Goal: Transaction & Acquisition: Purchase product/service

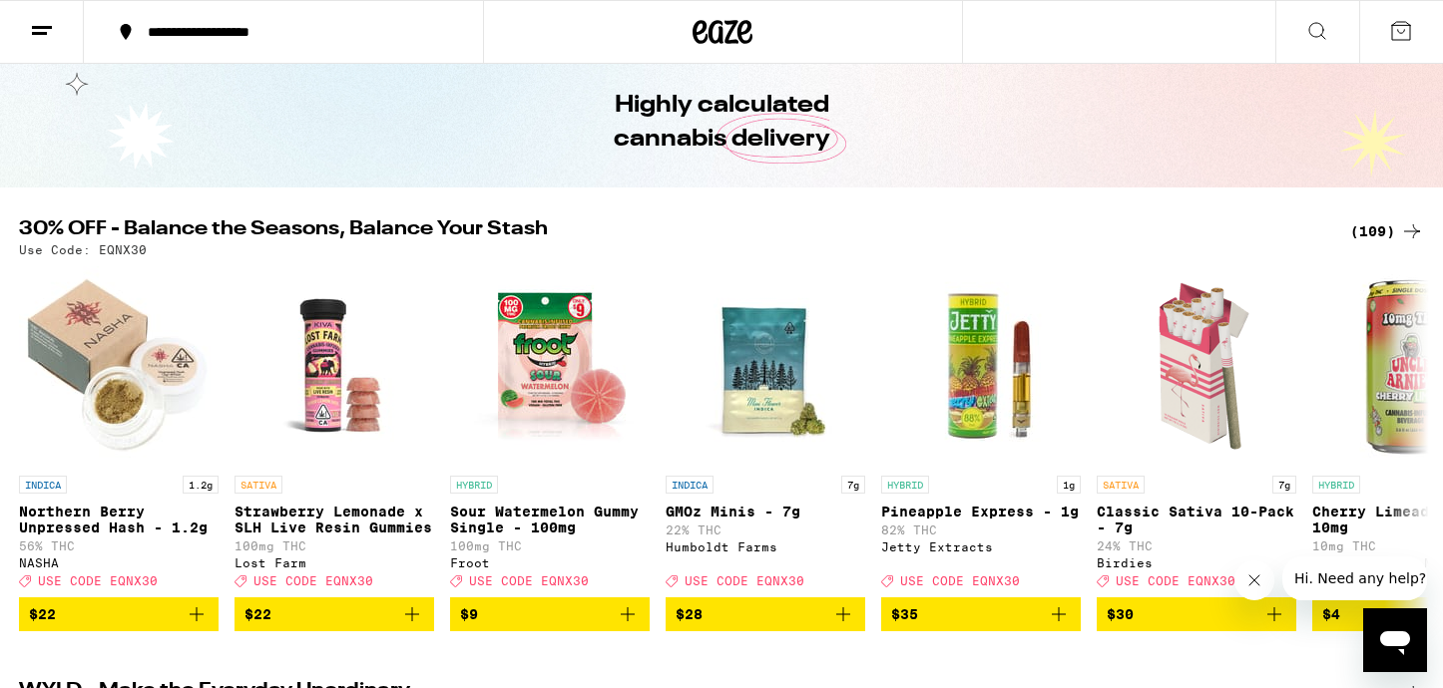
scroll to position [76, 0]
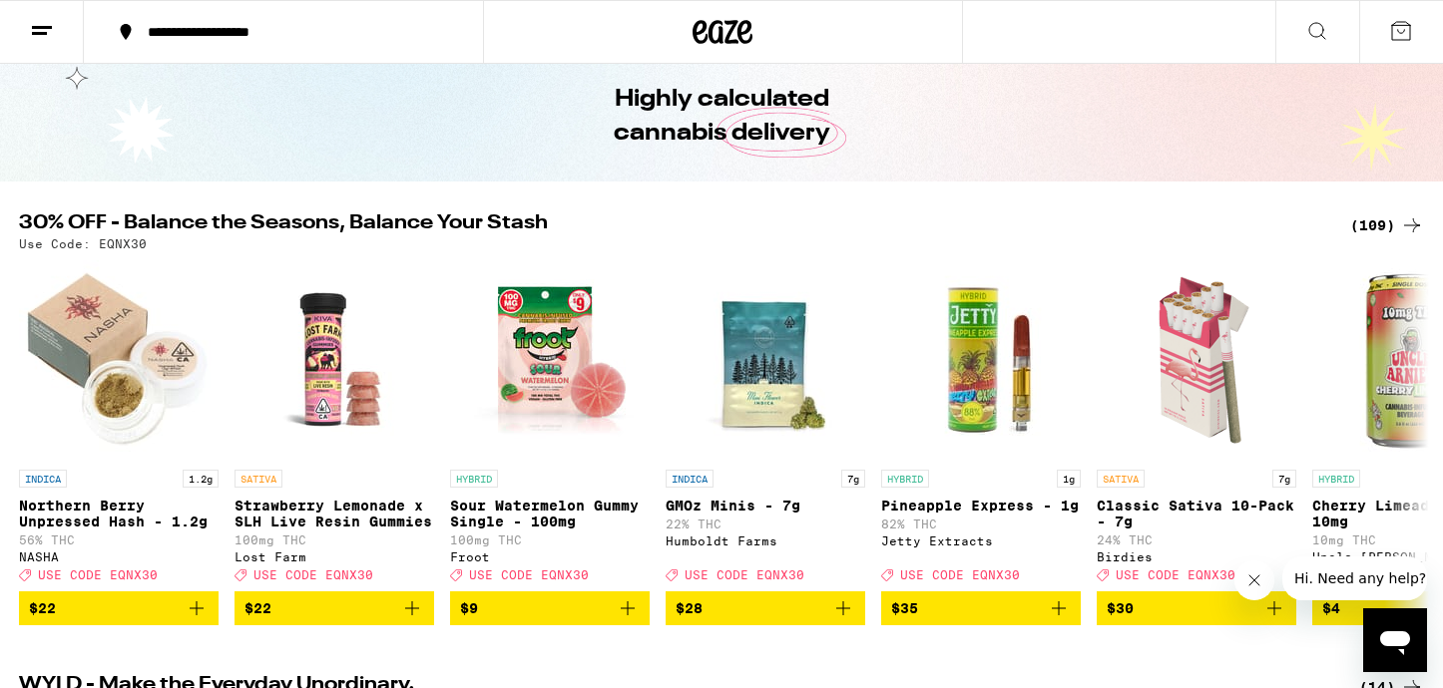
click at [1377, 222] on div "(109)" at bounding box center [1387, 226] width 74 height 24
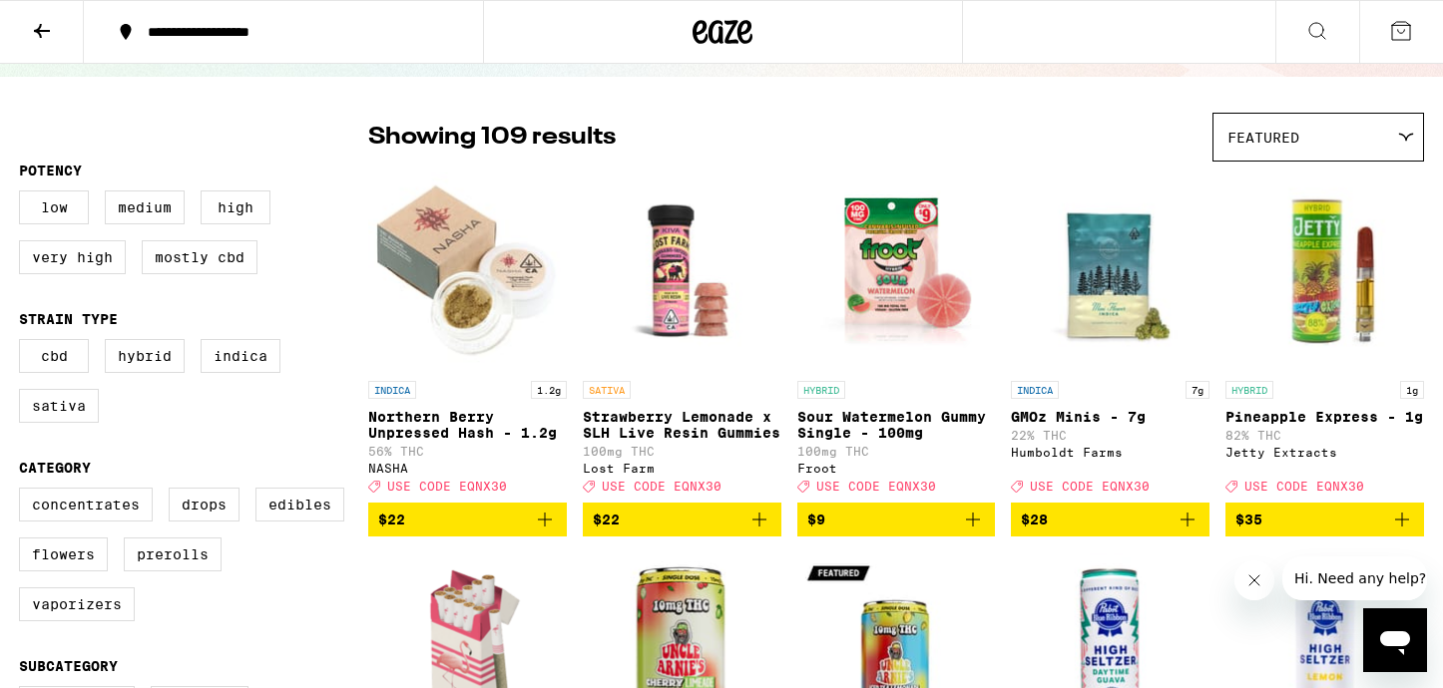
scroll to position [159, 0]
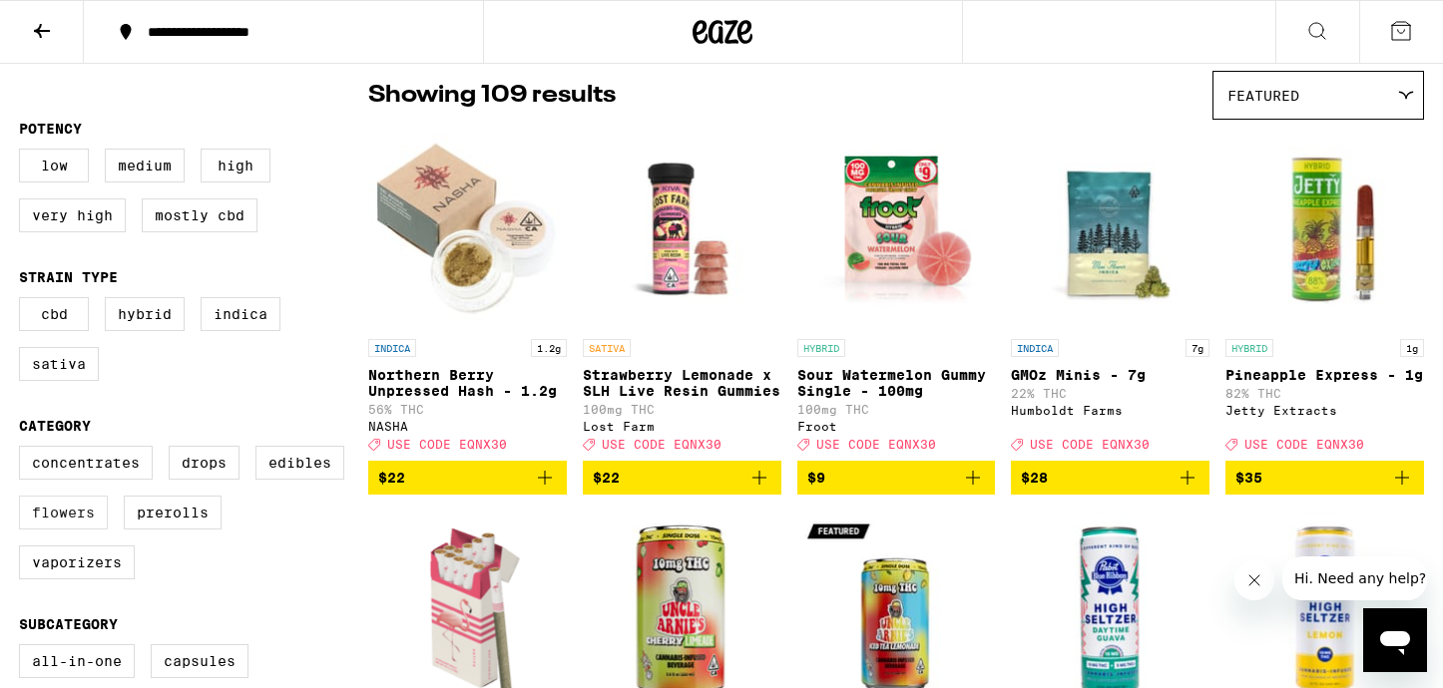
click at [61, 530] on label "Flowers" at bounding box center [63, 513] width 89 height 34
click at [24, 450] on input "Flowers" at bounding box center [23, 449] width 1 height 1
checkbox input "true"
